Goal: Check status

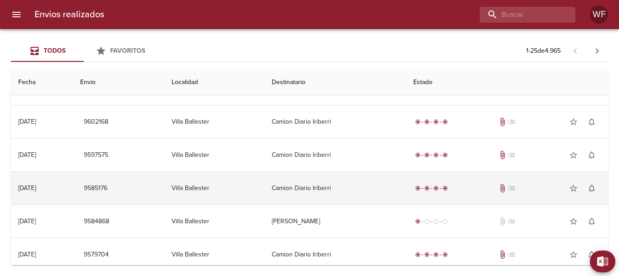
scroll to position [46, 0]
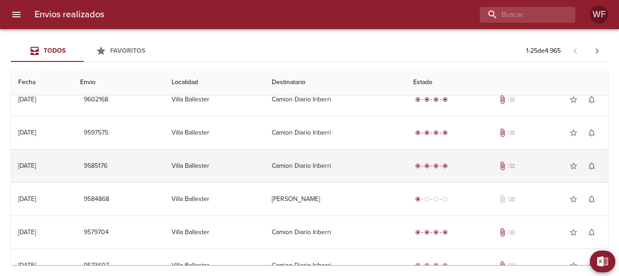
click at [503, 167] on span "attach_file" at bounding box center [502, 166] width 9 height 9
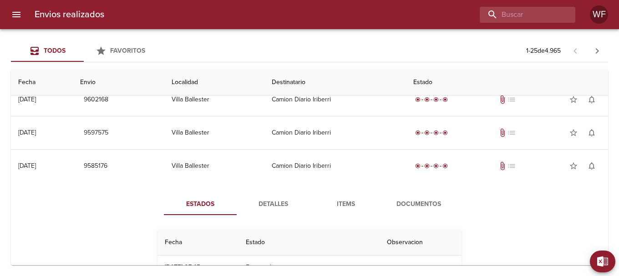
click at [426, 205] on span "Documentos" at bounding box center [419, 204] width 62 height 11
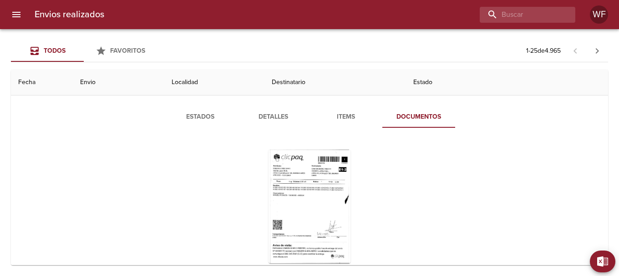
scroll to position [137, 0]
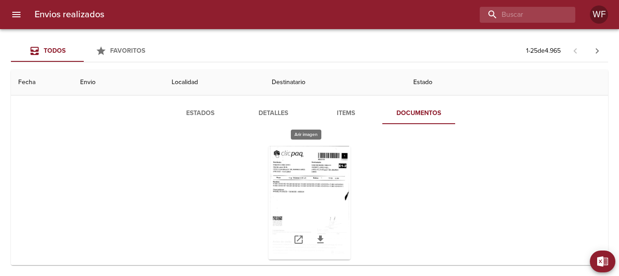
click at [314, 176] on div "Tabla de envíos del cliente" at bounding box center [310, 203] width 82 height 114
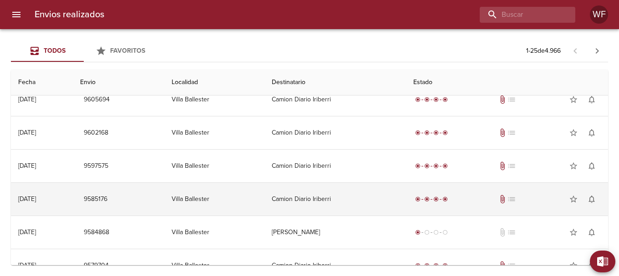
scroll to position [91, 0]
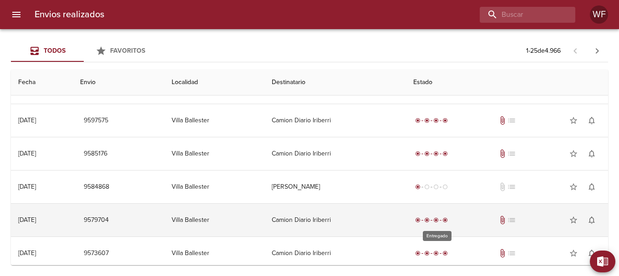
click at [441, 224] on div "radio_button_checked radio_button_checked radio_button_checked radio_button_che…" at bounding box center [431, 220] width 36 height 9
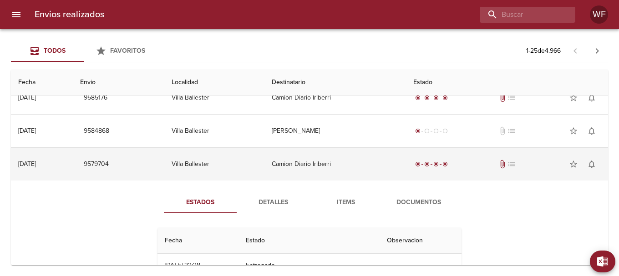
scroll to position [182, 0]
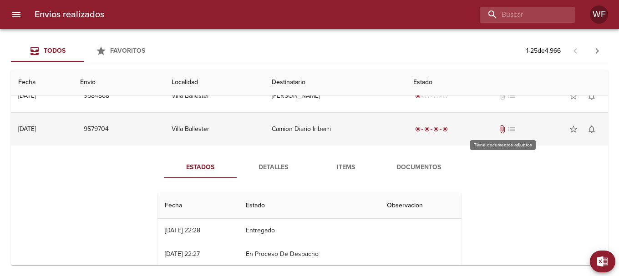
click at [502, 126] on span "attach_file" at bounding box center [502, 129] width 9 height 9
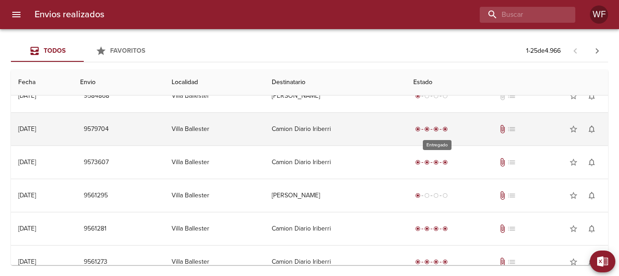
click at [447, 131] on div "radio_button_checked" at bounding box center [445, 129] width 9 height 5
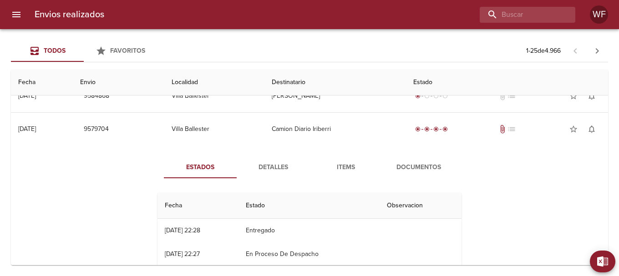
click at [412, 160] on button "Documentos" at bounding box center [418, 168] width 73 height 22
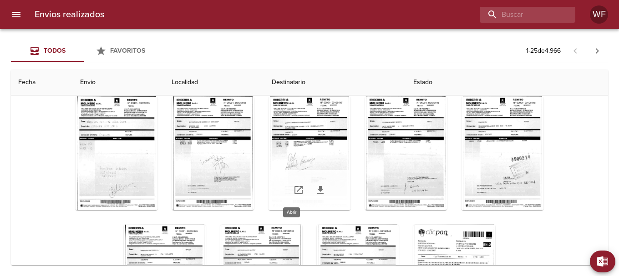
scroll to position [46, 0]
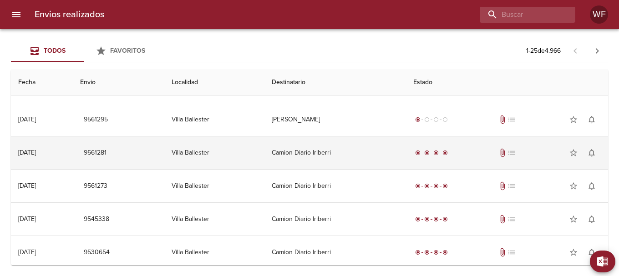
scroll to position [273, 0]
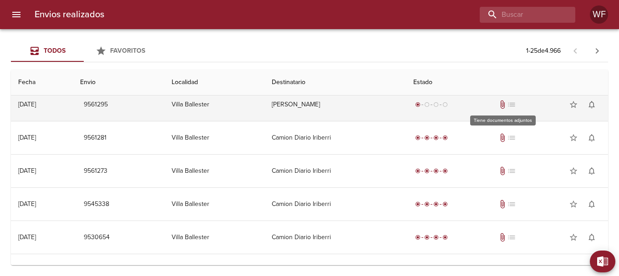
click at [502, 102] on span "attach_file" at bounding box center [502, 104] width 9 height 9
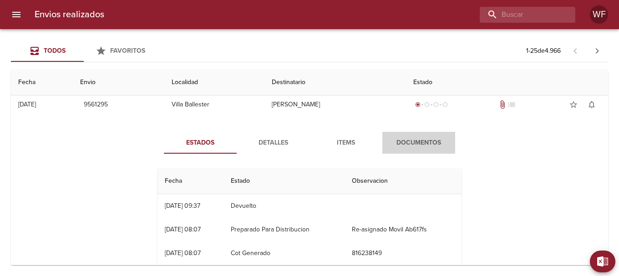
click at [406, 144] on span "Documentos" at bounding box center [419, 142] width 62 height 11
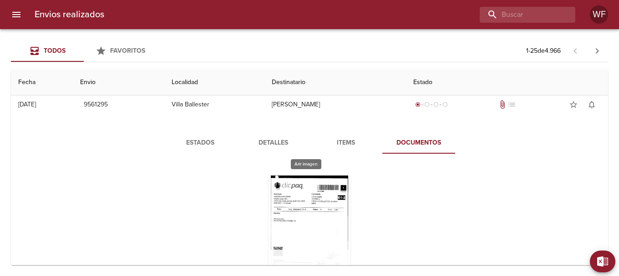
click at [314, 201] on div "Tabla de envíos del cliente" at bounding box center [310, 233] width 82 height 114
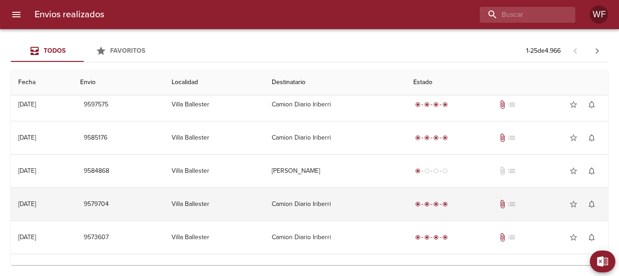
scroll to position [91, 0]
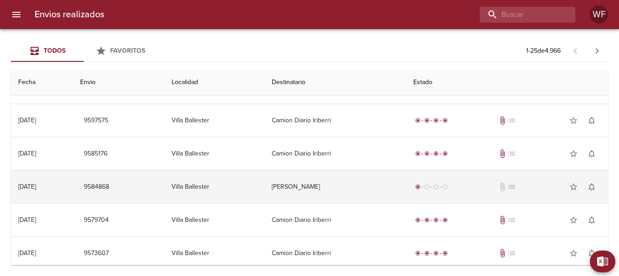
click at [431, 182] on div "radio_button_checked radio_button_unchecked radio_button_unchecked radio_button…" at bounding box center [507, 187] width 188 height 18
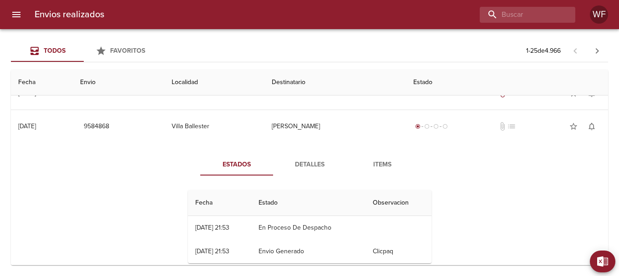
scroll to position [137, 0]
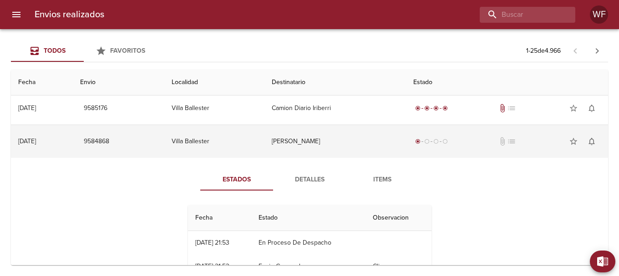
click at [28, 135] on td "10/09 [DATE]" at bounding box center [42, 141] width 62 height 33
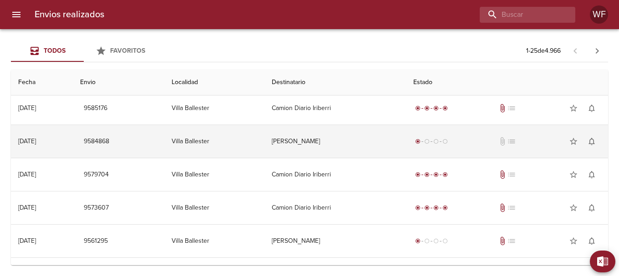
click at [38, 146] on td "10/09 [DATE]" at bounding box center [42, 141] width 62 height 33
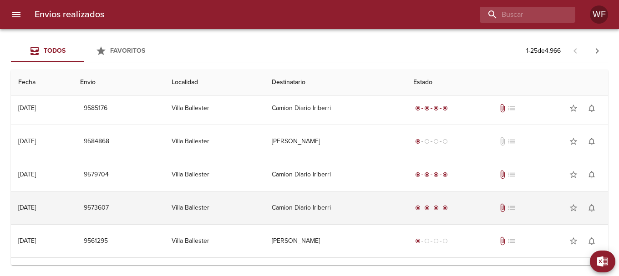
click at [32, 204] on div "[DATE]" at bounding box center [27, 208] width 18 height 8
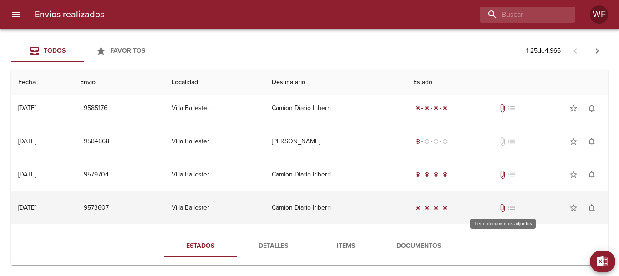
drag, startPoint x: 503, startPoint y: 208, endPoint x: 482, endPoint y: 211, distance: 20.6
click at [502, 208] on span "attach_file" at bounding box center [502, 207] width 9 height 9
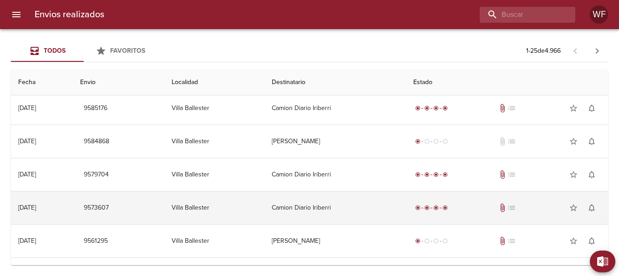
click at [504, 202] on div "radio_button_checked radio_button_checked radio_button_checked radio_button_che…" at bounding box center [507, 208] width 188 height 18
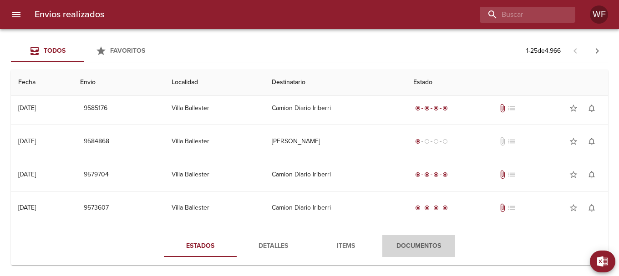
drag, startPoint x: 416, startPoint y: 238, endPoint x: 412, endPoint y: 237, distance: 4.6
click at [416, 238] on button "Documentos" at bounding box center [418, 246] width 73 height 22
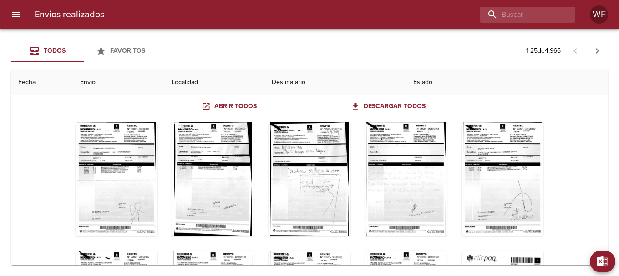
scroll to position [319, 0]
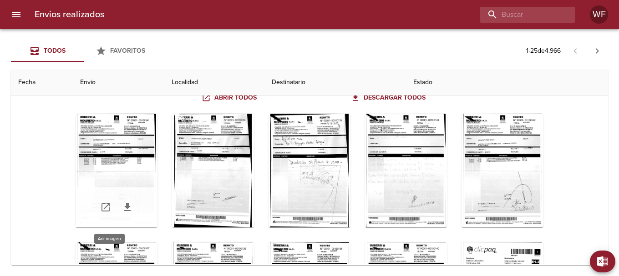
click at [101, 157] on div "Tabla de envíos del cliente" at bounding box center [117, 171] width 82 height 114
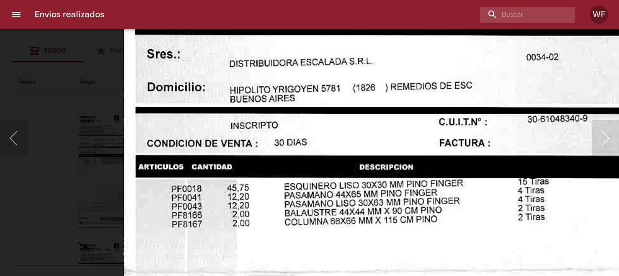
click at [293, 177] on img "Lightbox" at bounding box center [383, 264] width 520 height 747
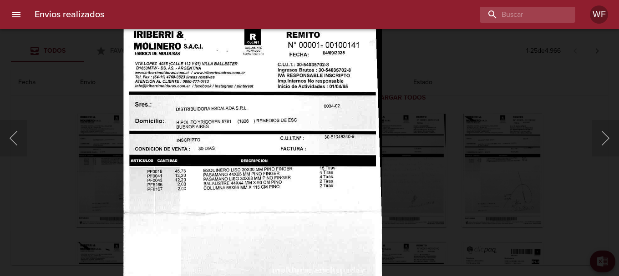
click at [355, 117] on img "Lightbox" at bounding box center [252, 209] width 259 height 372
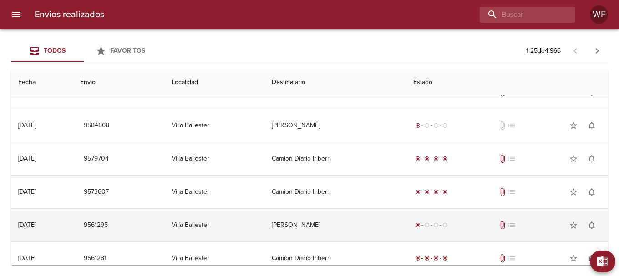
scroll to position [137, 0]
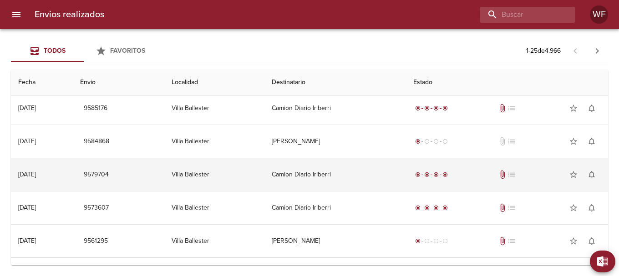
click at [42, 168] on td "09/09 [DATE]" at bounding box center [42, 174] width 62 height 33
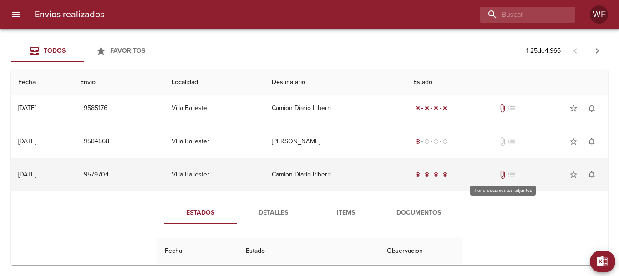
click at [504, 172] on span "attach_file" at bounding box center [502, 174] width 9 height 9
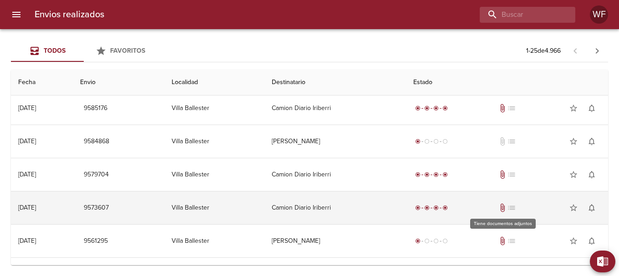
click at [499, 206] on span "attach_file" at bounding box center [502, 207] width 9 height 9
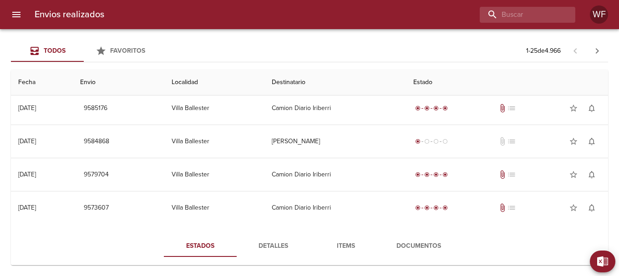
scroll to position [228, 0]
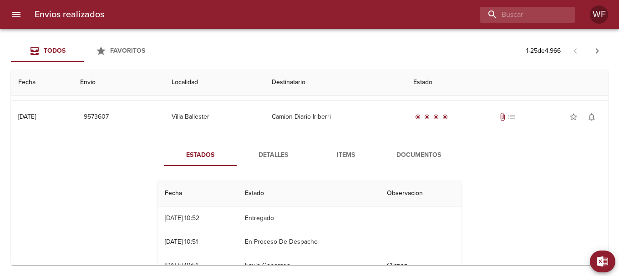
click at [416, 156] on span "Documentos" at bounding box center [419, 155] width 62 height 11
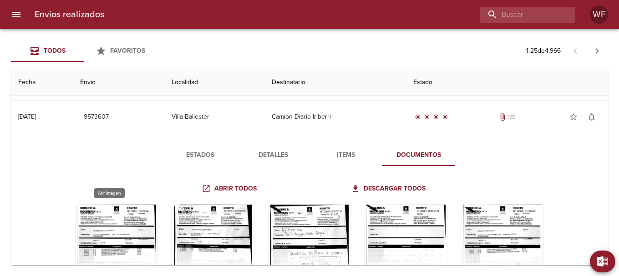
click at [97, 232] on div "Tabla de envíos del cliente" at bounding box center [117, 262] width 82 height 114
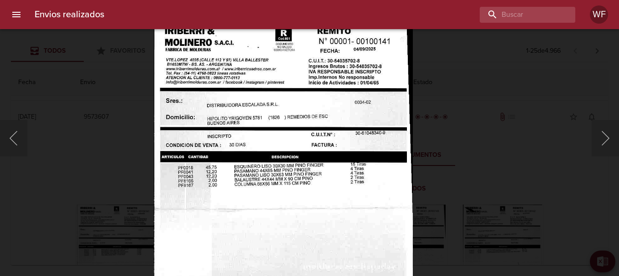
click at [348, 151] on img "Lightbox" at bounding box center [283, 206] width 259 height 372
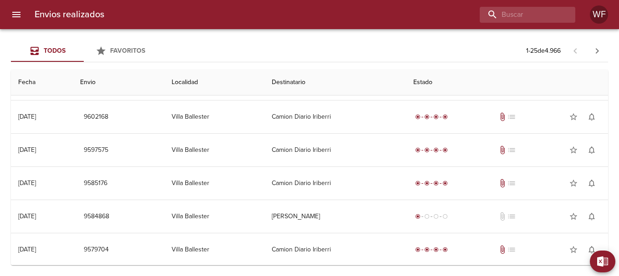
scroll to position [46, 0]
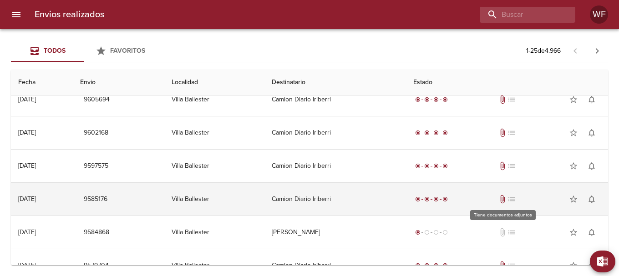
click at [502, 202] on span "attach_file" at bounding box center [502, 199] width 9 height 9
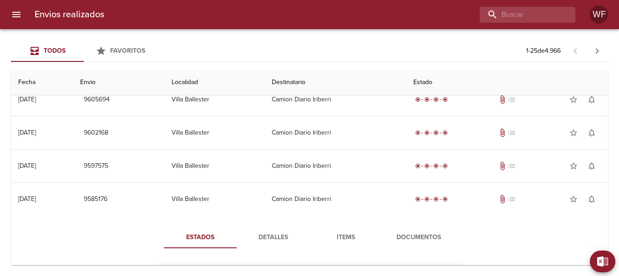
click at [403, 232] on span "Documentos" at bounding box center [419, 237] width 62 height 11
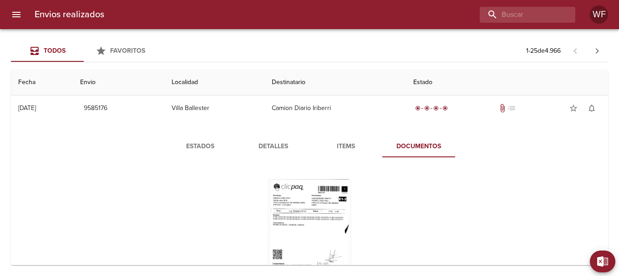
scroll to position [91, 0]
